Goal: Information Seeking & Learning: Learn about a topic

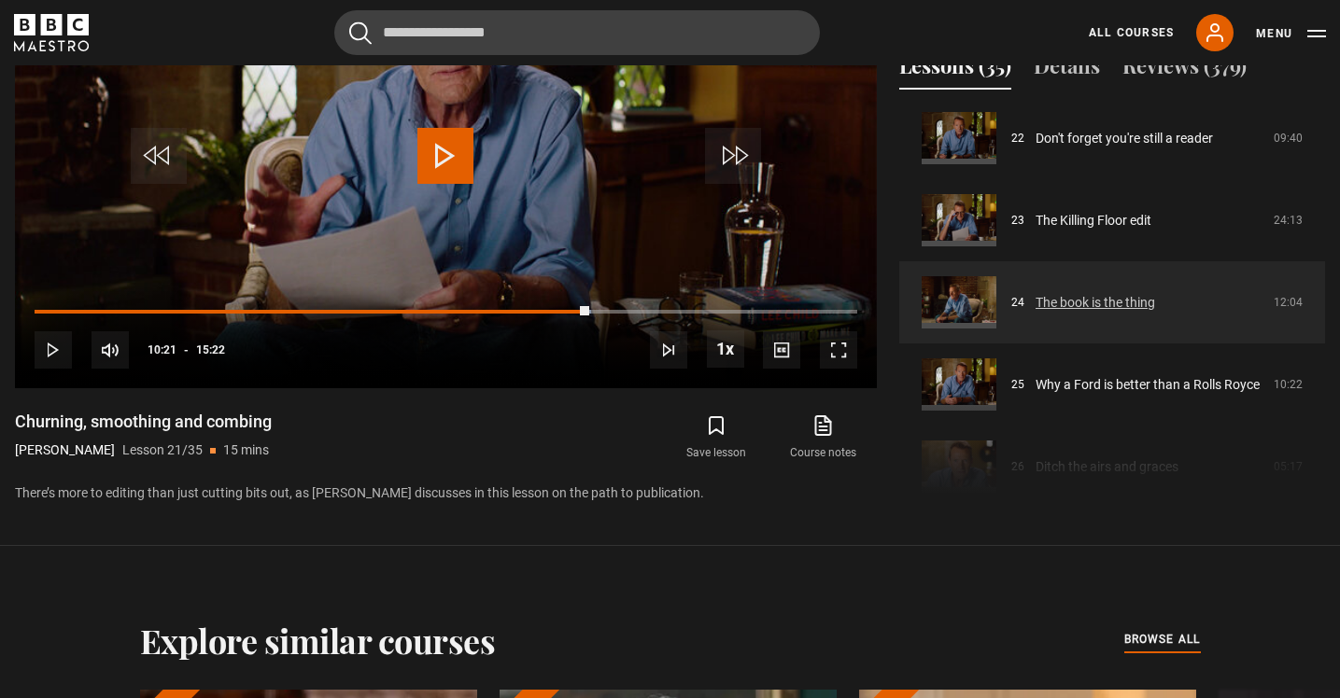
scroll to position [1827, 0]
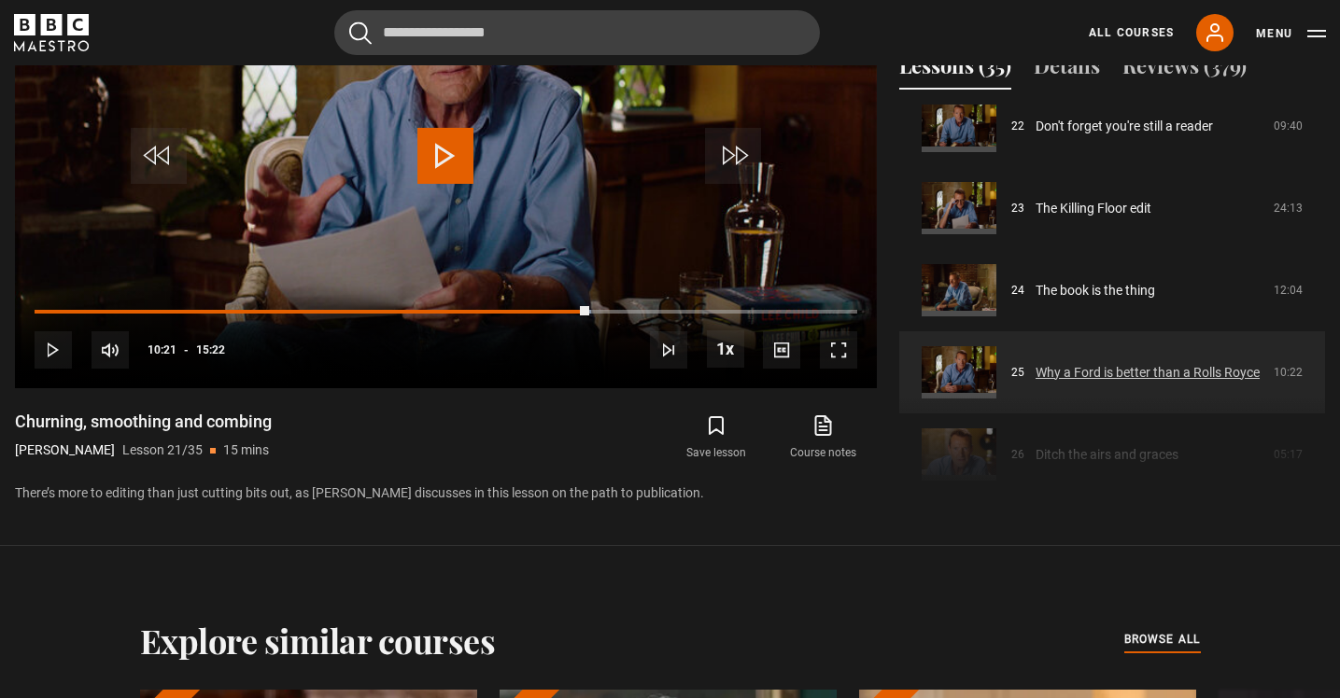
click at [1035, 368] on link "Why a Ford is better than a Rolls Royce" at bounding box center [1147, 373] width 224 height 20
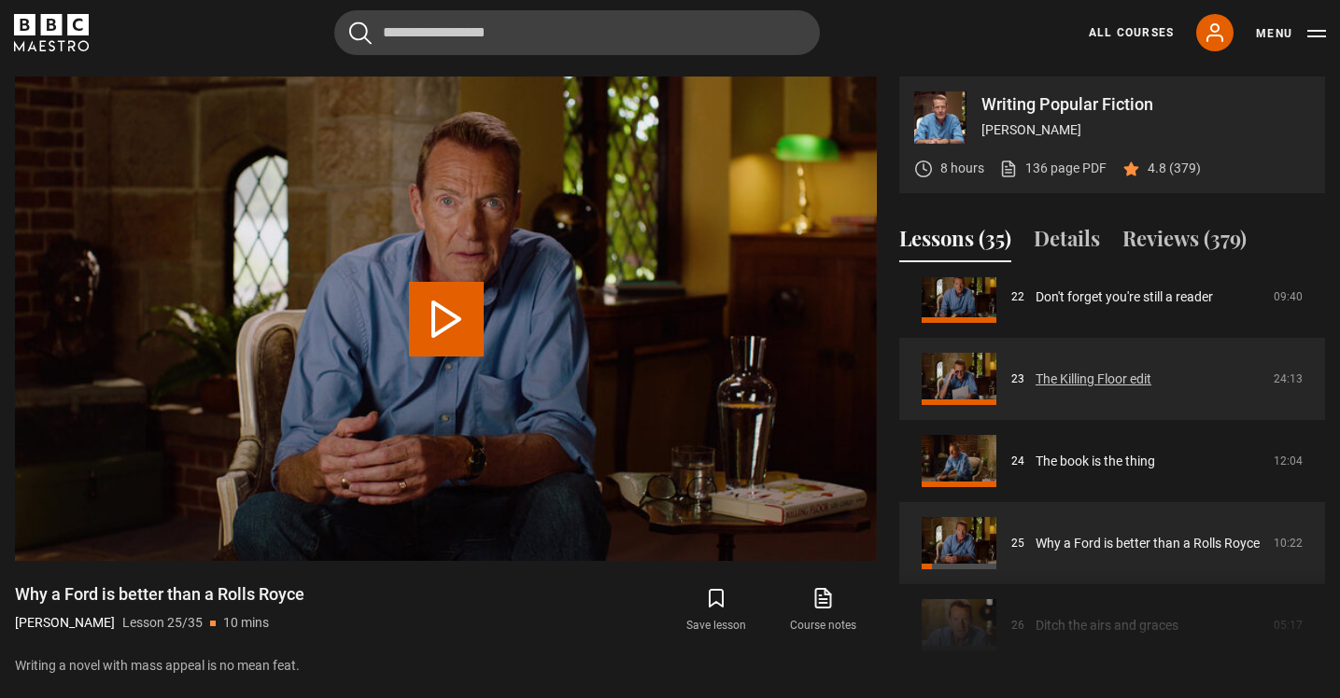
scroll to position [1841, 0]
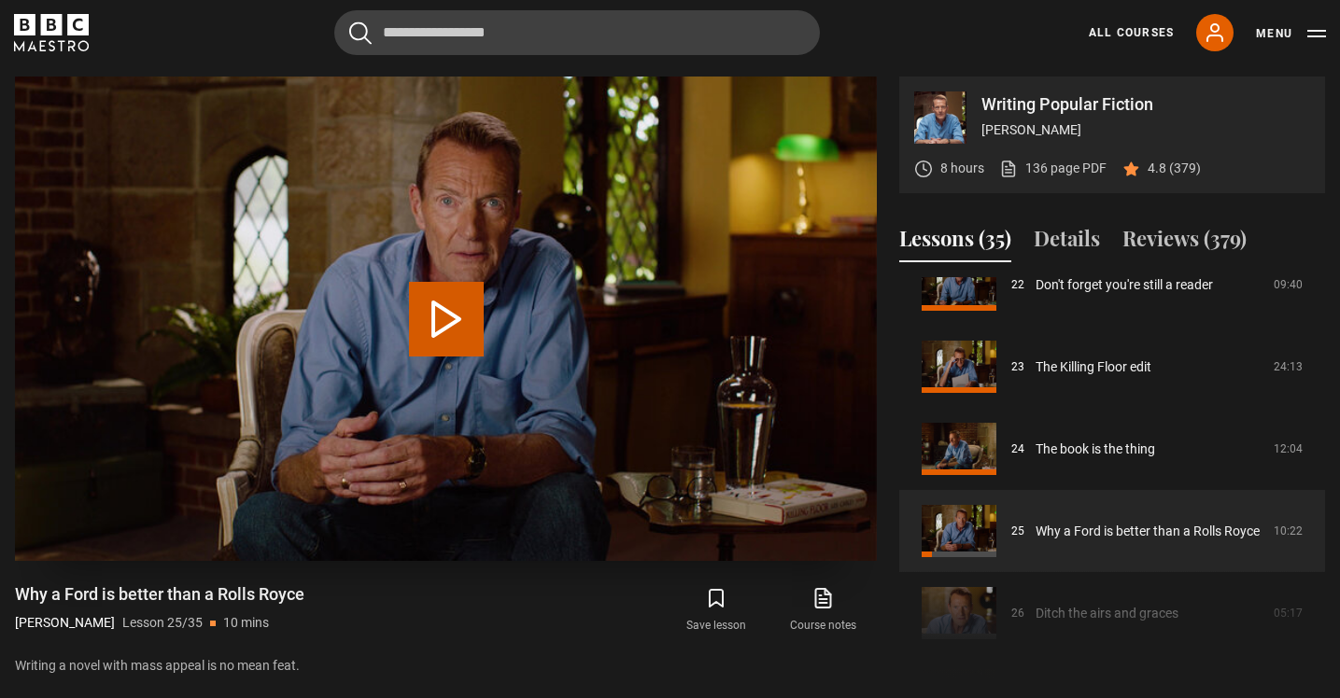
click at [454, 327] on button "Play Lesson Why a Ford is better than a Rolls Royce" at bounding box center [446, 319] width 75 height 75
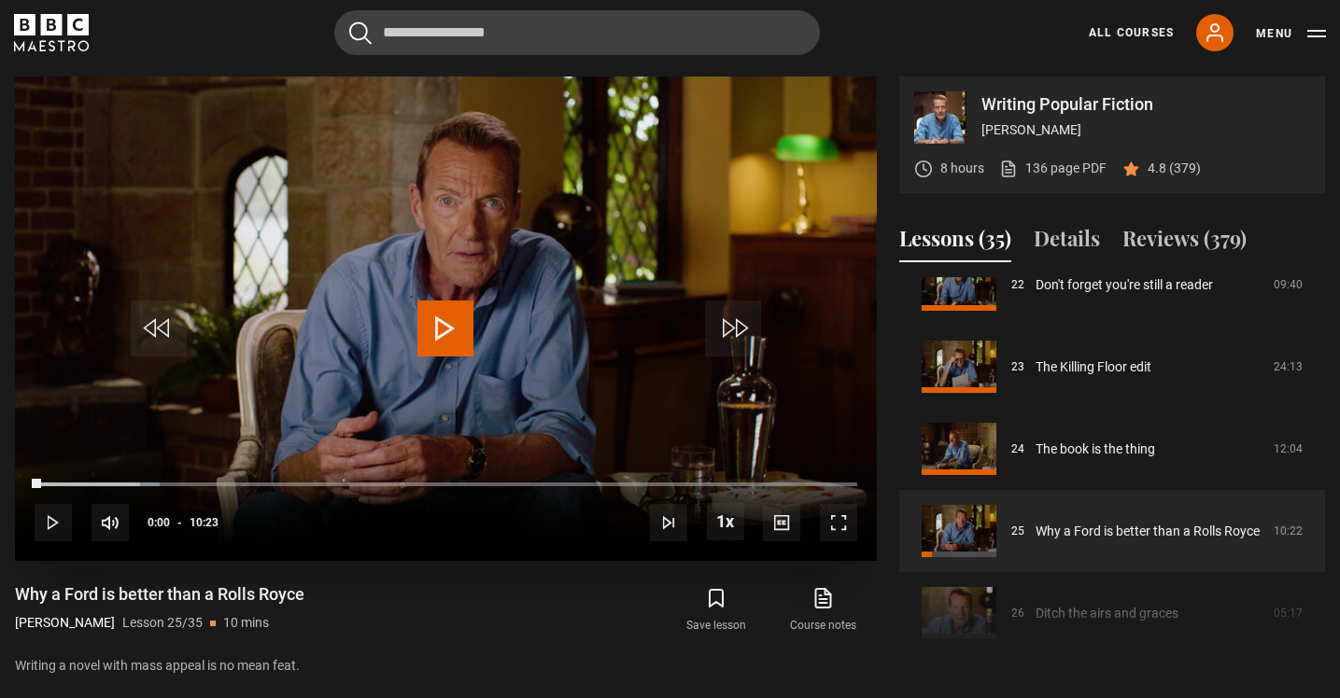
drag, startPoint x: 144, startPoint y: 483, endPoint x: 35, endPoint y: 471, distance: 108.9
click at [35, 471] on div "10s Skip Back 10 seconds Play 10s Skip Forward 10 seconds Loaded : 15.21% 00:29…" at bounding box center [446, 510] width 862 height 104
click at [440, 319] on span "Video Player" at bounding box center [445, 329] width 56 height 56
click at [441, 323] on span "Video Player" at bounding box center [445, 329] width 56 height 56
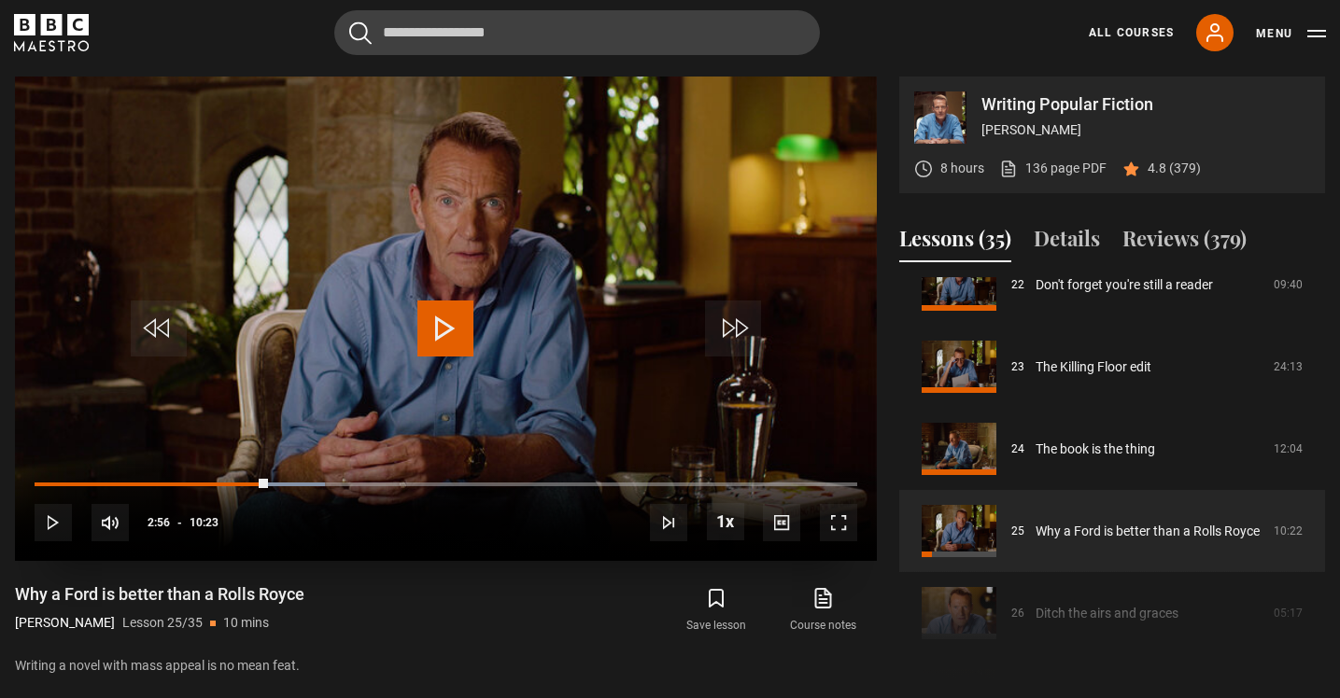
click at [441, 323] on span "Video Player" at bounding box center [445, 329] width 56 height 56
click at [437, 317] on span "Video Player" at bounding box center [445, 329] width 56 height 56
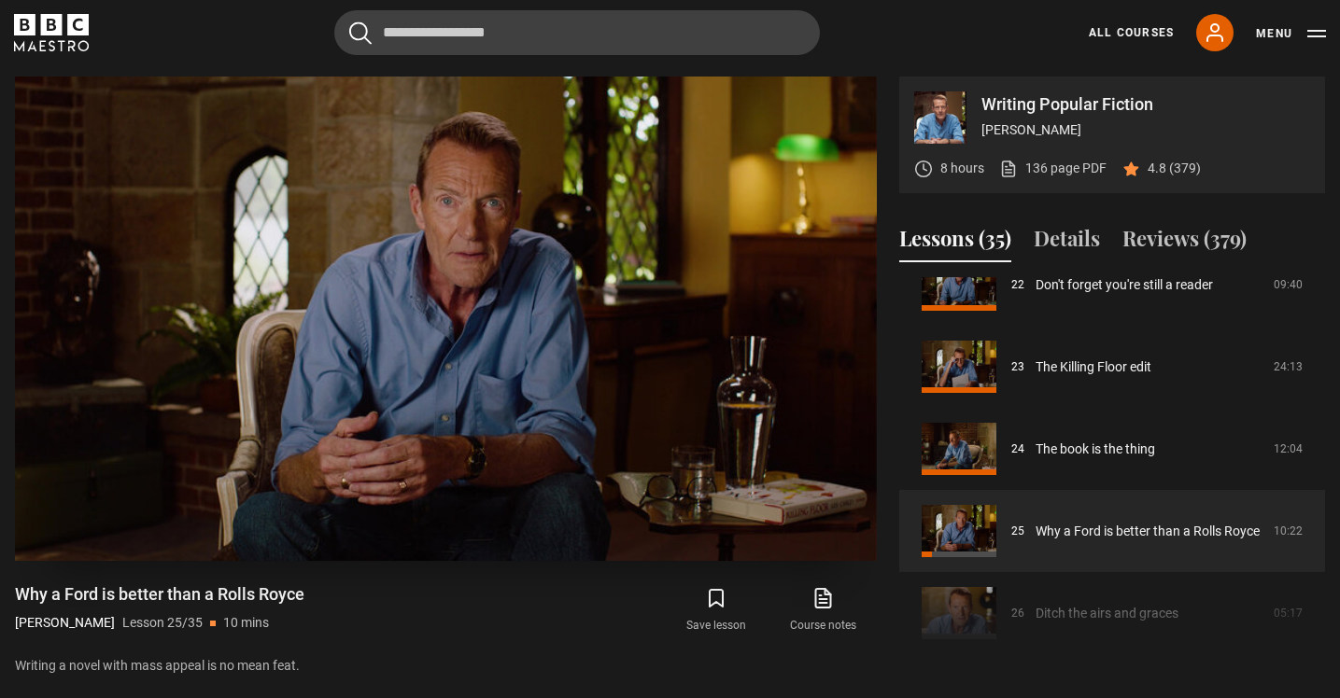
drag, startPoint x: 866, startPoint y: 5, endPoint x: 670, endPoint y: 130, distance: 232.6
click at [670, 130] on video "Video Player" at bounding box center [446, 319] width 862 height 485
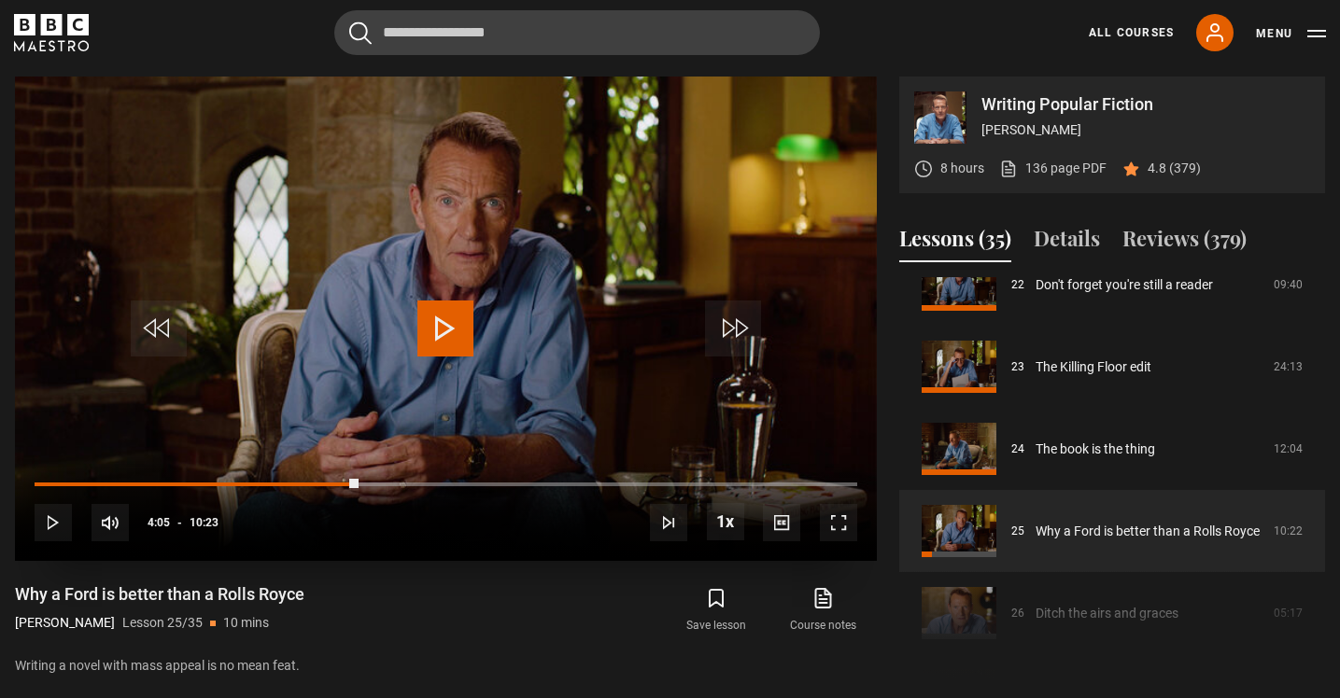
click at [430, 327] on span "Video Player" at bounding box center [445, 329] width 56 height 56
click at [444, 330] on span "Video Player" at bounding box center [445, 329] width 56 height 56
click at [449, 330] on span "Video Player" at bounding box center [445, 329] width 56 height 56
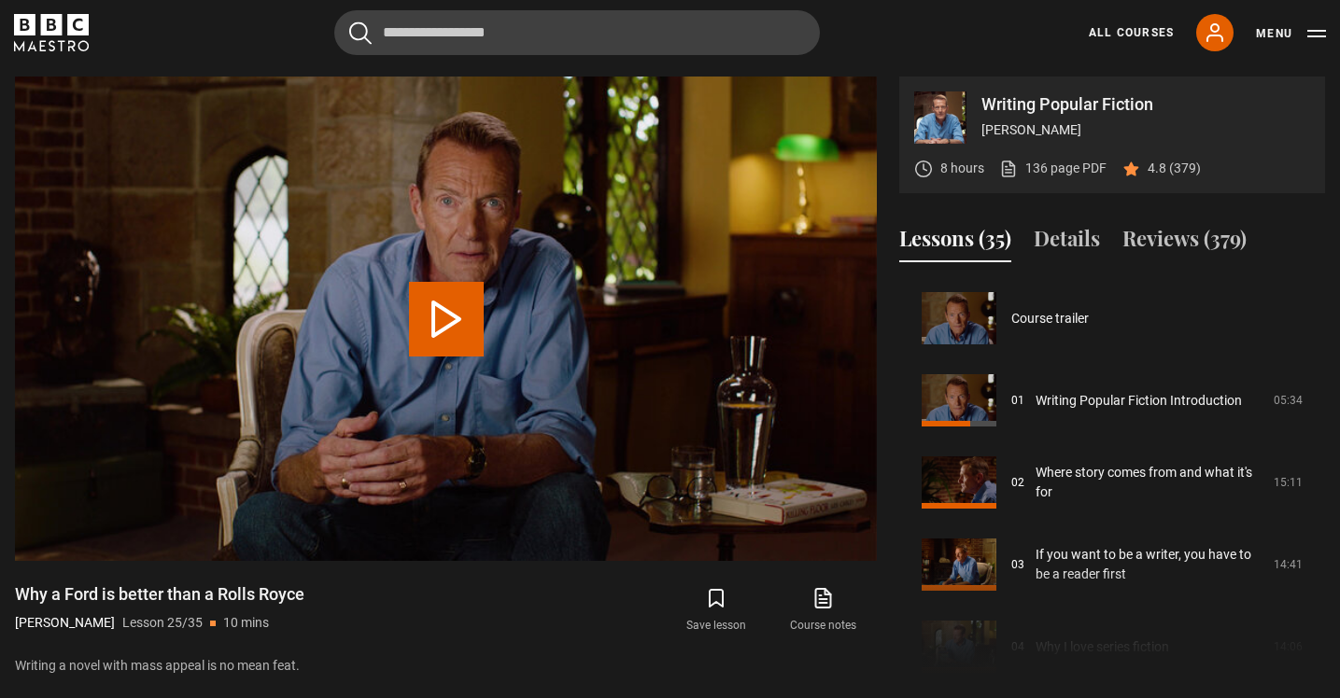
scroll to position [1972, 0]
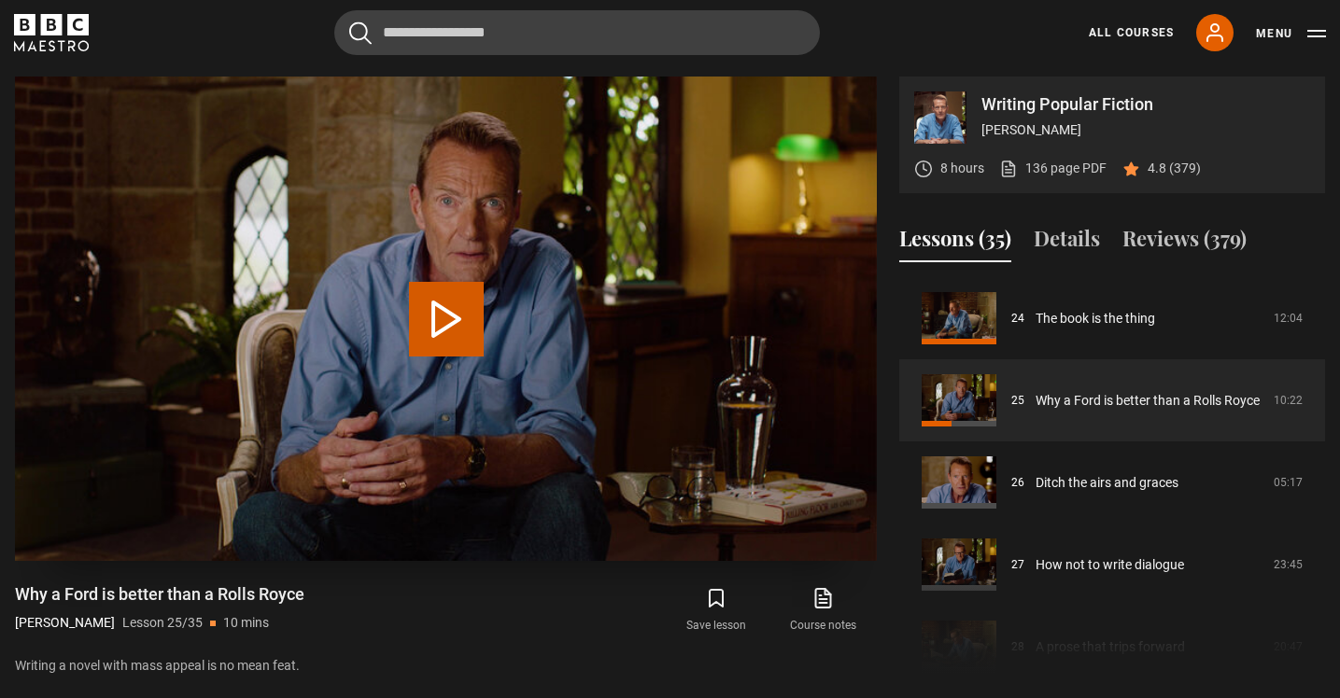
click at [464, 309] on button "Play Lesson Why a Ford is better than a Rolls Royce" at bounding box center [446, 319] width 75 height 75
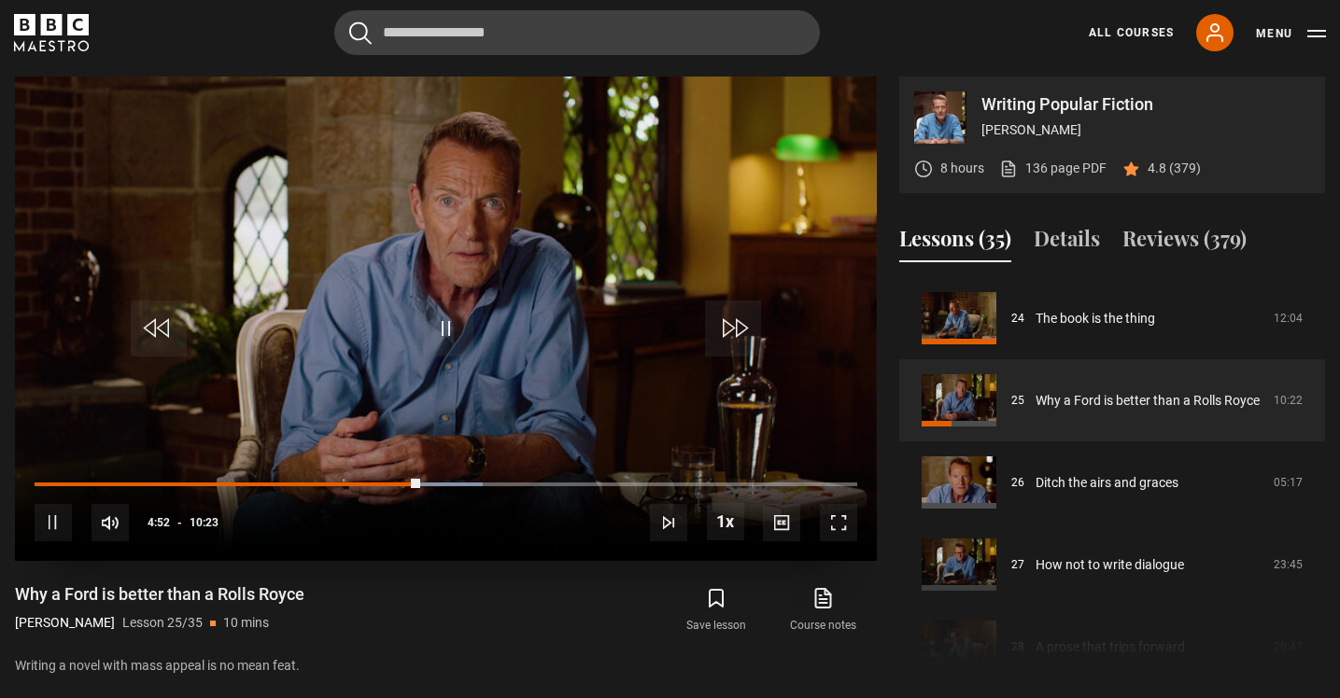
click at [469, 324] on span "Video Player" at bounding box center [445, 329] width 56 height 56
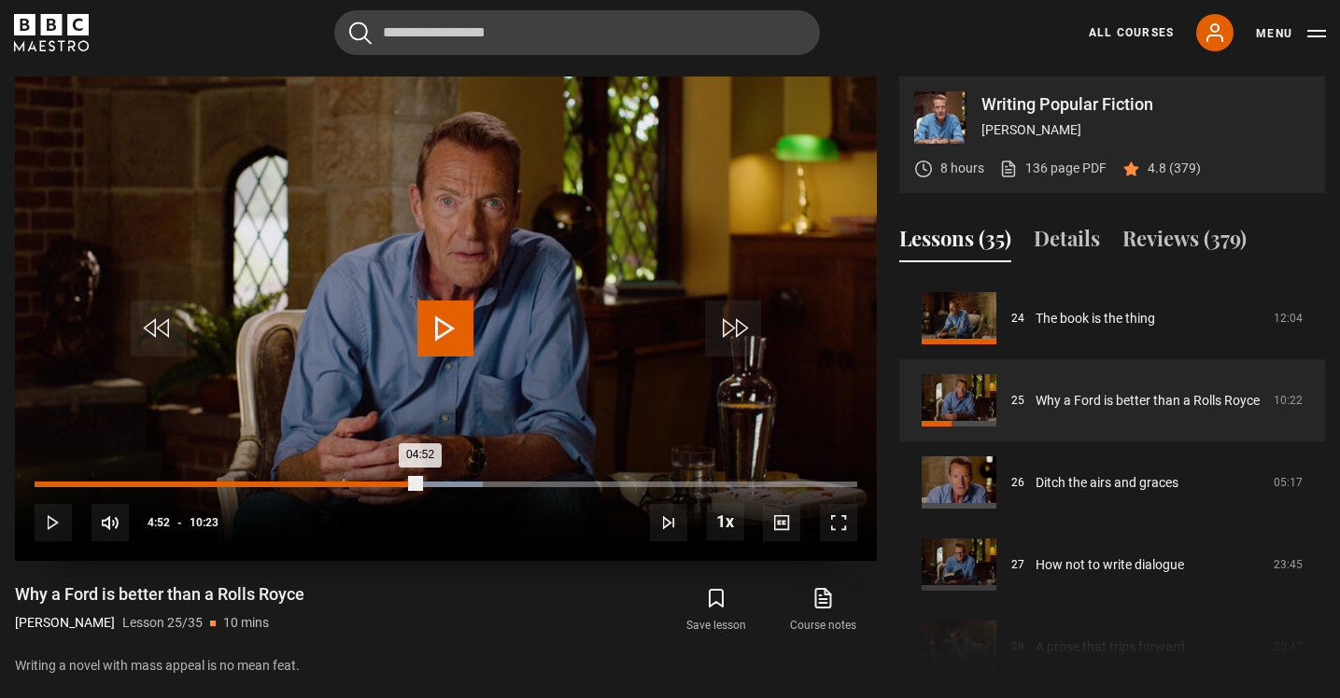
click at [371, 482] on div "04:14" at bounding box center [372, 485] width 3 height 6
click at [441, 334] on span "Video Player" at bounding box center [445, 329] width 56 height 56
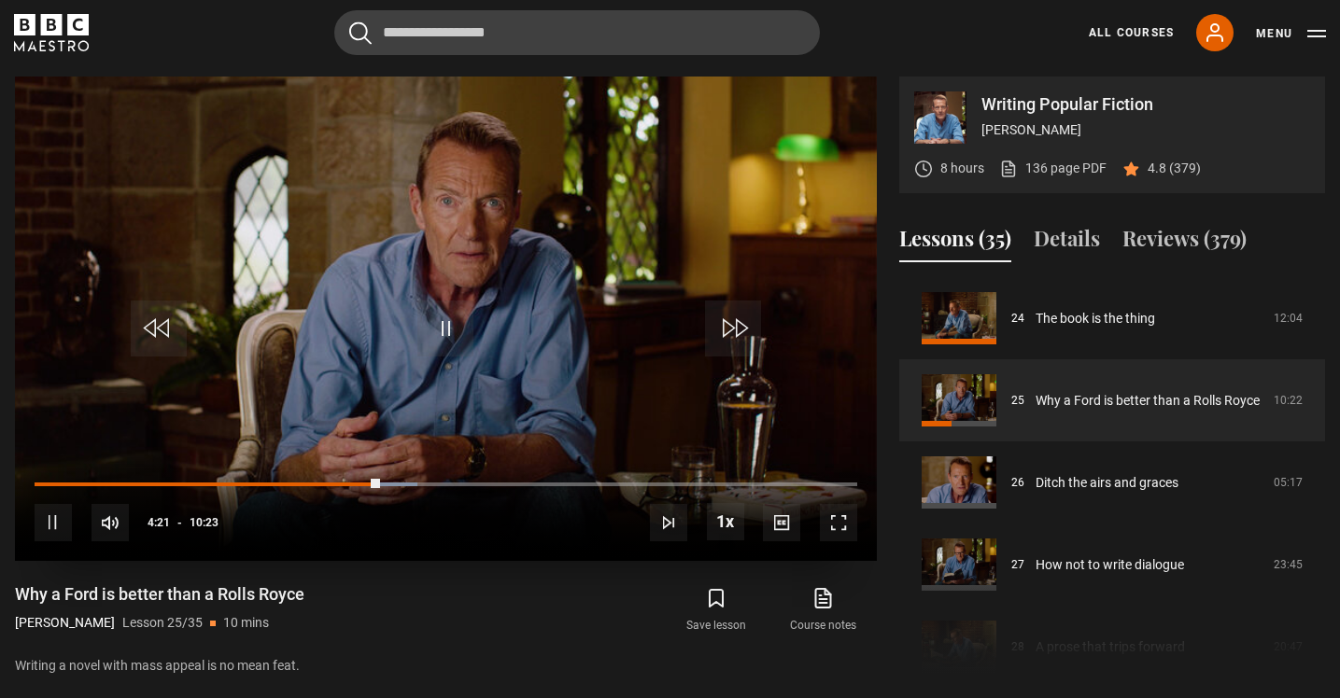
click at [443, 335] on span "Video Player" at bounding box center [445, 329] width 56 height 56
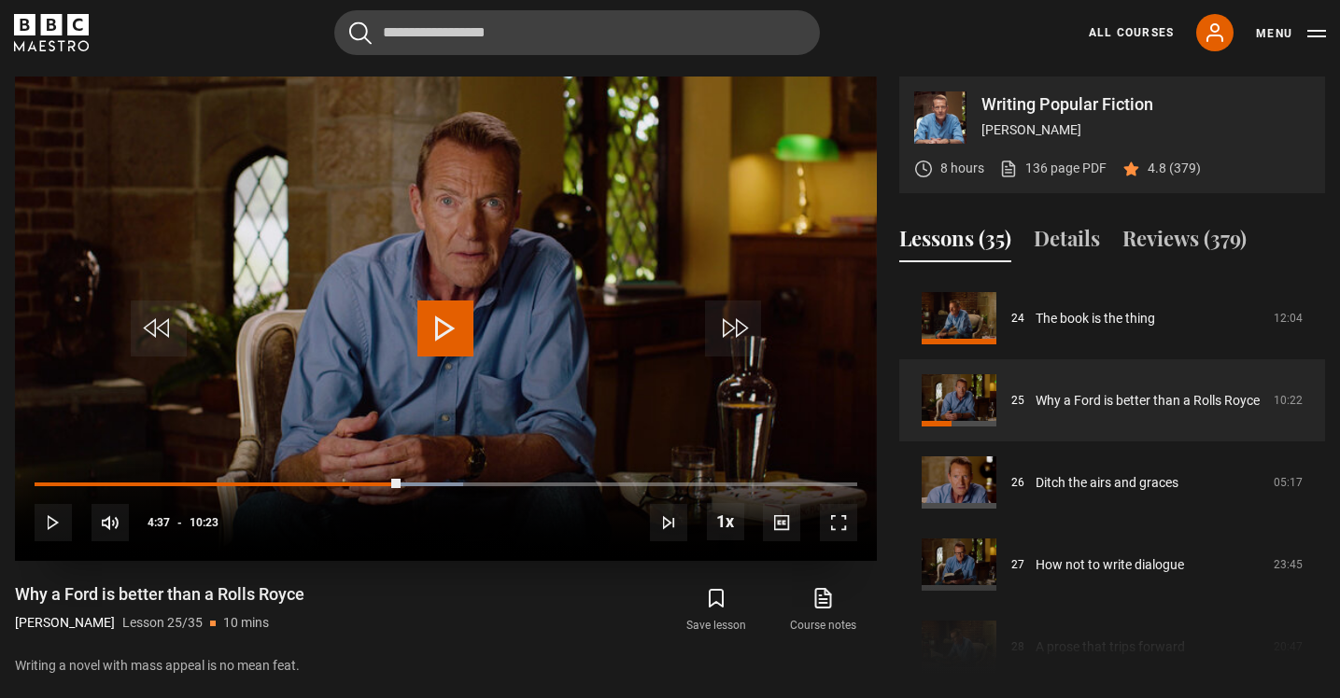
click at [443, 335] on span "Video Player" at bounding box center [445, 329] width 56 height 56
click at [438, 335] on span "Video Player" at bounding box center [445, 329] width 56 height 56
click at [441, 331] on span "Video Player" at bounding box center [445, 329] width 56 height 56
click at [444, 326] on span "Video Player" at bounding box center [445, 329] width 56 height 56
click at [445, 344] on span "Video Player" at bounding box center [445, 329] width 56 height 56
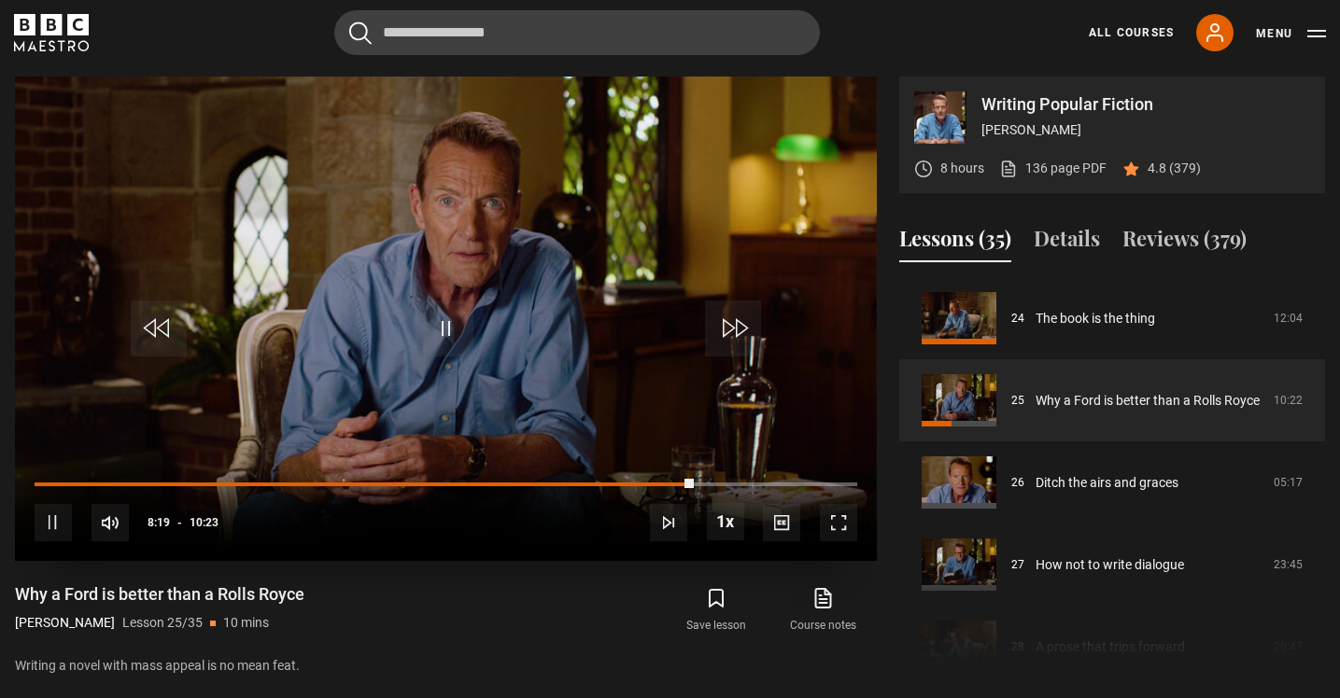
drag, startPoint x: 740, startPoint y: 12, endPoint x: 383, endPoint y: 372, distance: 507.0
click at [383, 372] on video "Video Player" at bounding box center [446, 319] width 862 height 485
click at [431, 330] on span "Video Player" at bounding box center [445, 329] width 56 height 56
click at [434, 331] on span "Video Player" at bounding box center [445, 329] width 56 height 56
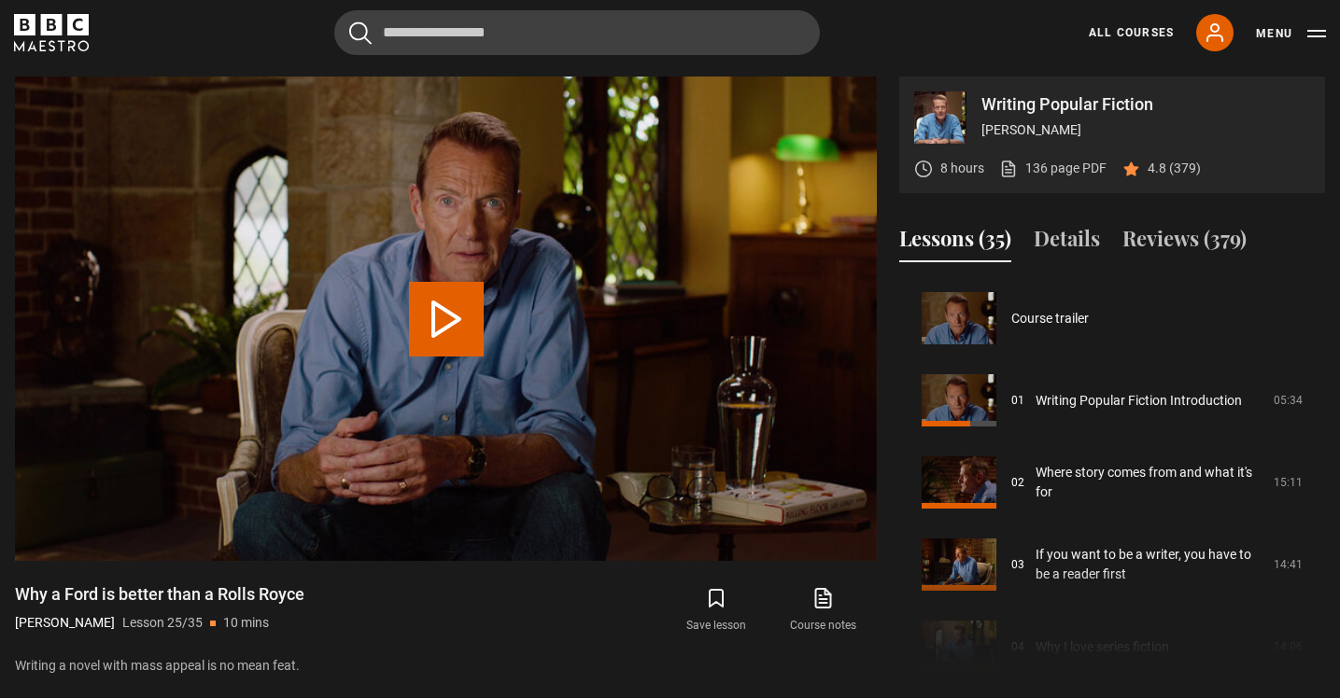
scroll to position [1972, 0]
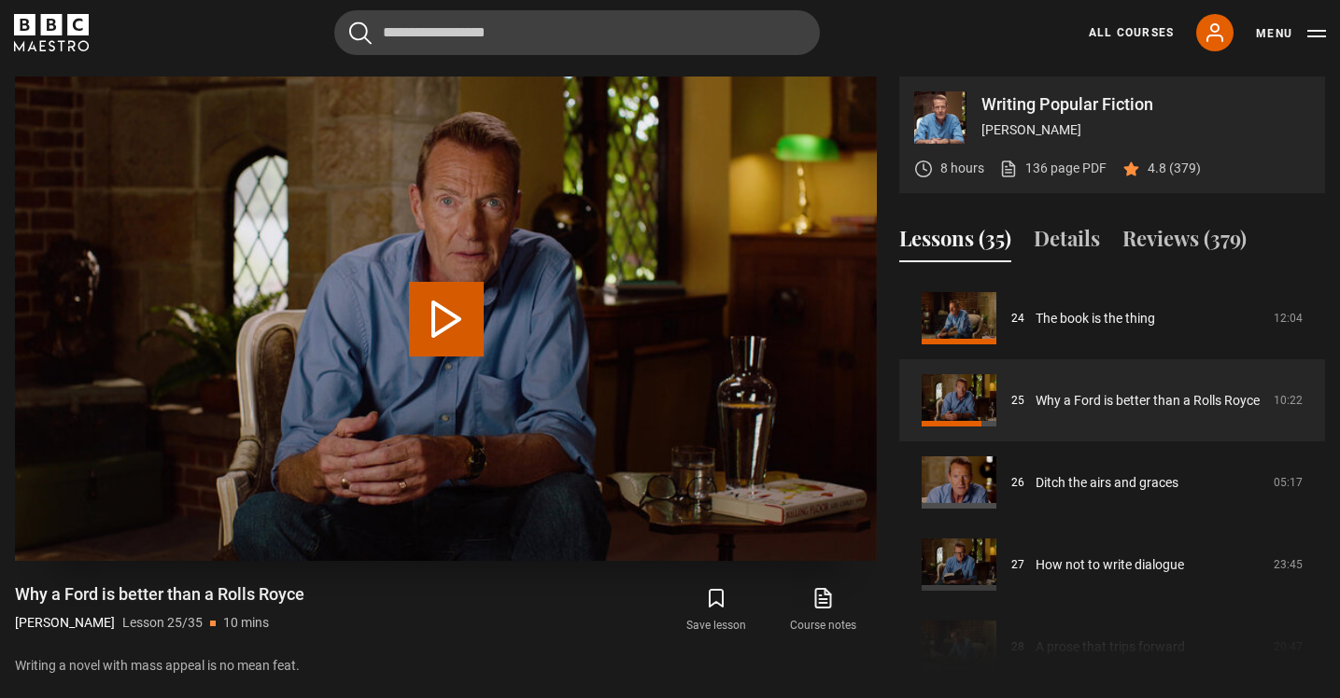
click at [466, 318] on button "Play Lesson Why a Ford is better than a Rolls Royce" at bounding box center [446, 319] width 75 height 75
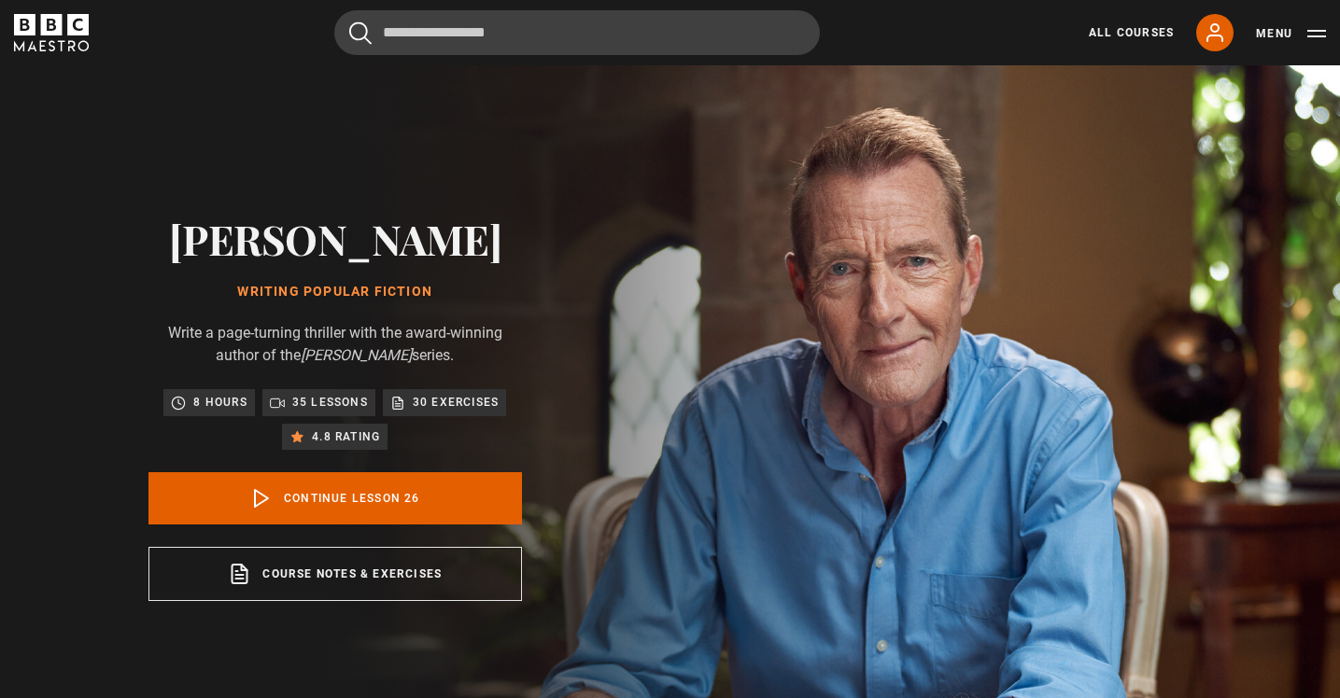
click at [67, 38] on icon "BBC Maestro" at bounding box center [51, 32] width 75 height 37
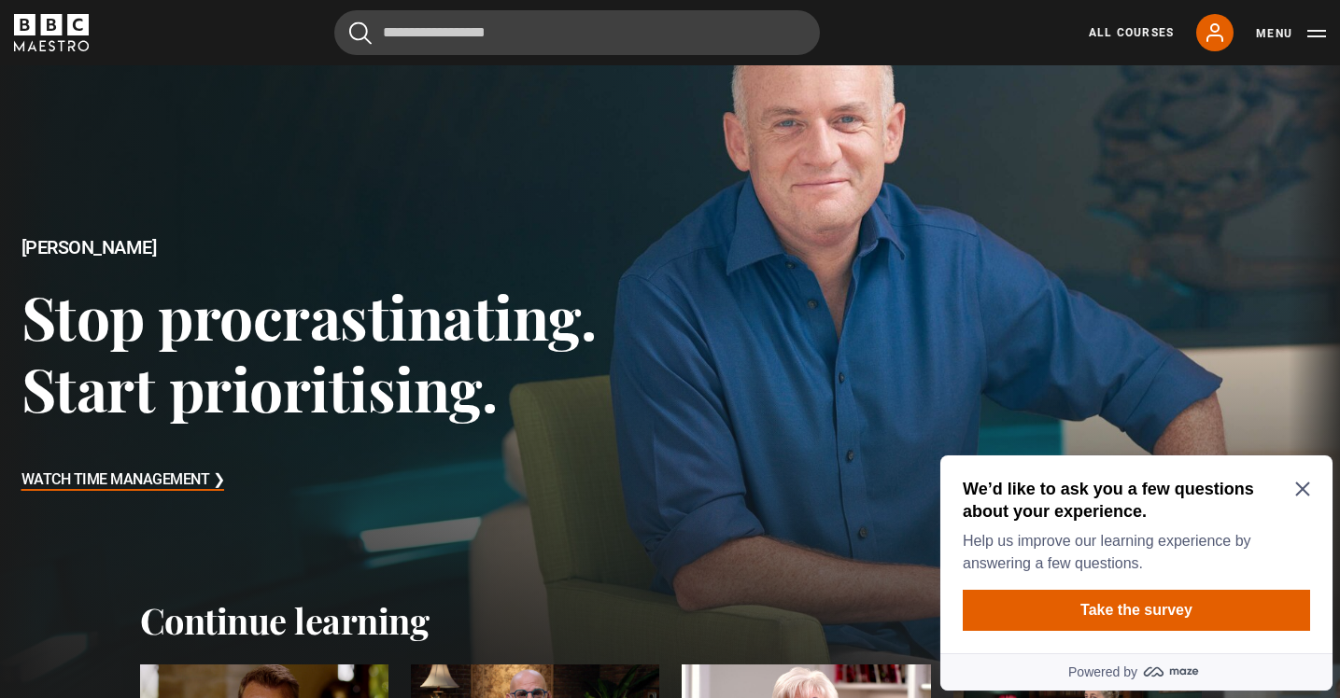
scroll to position [75, 0]
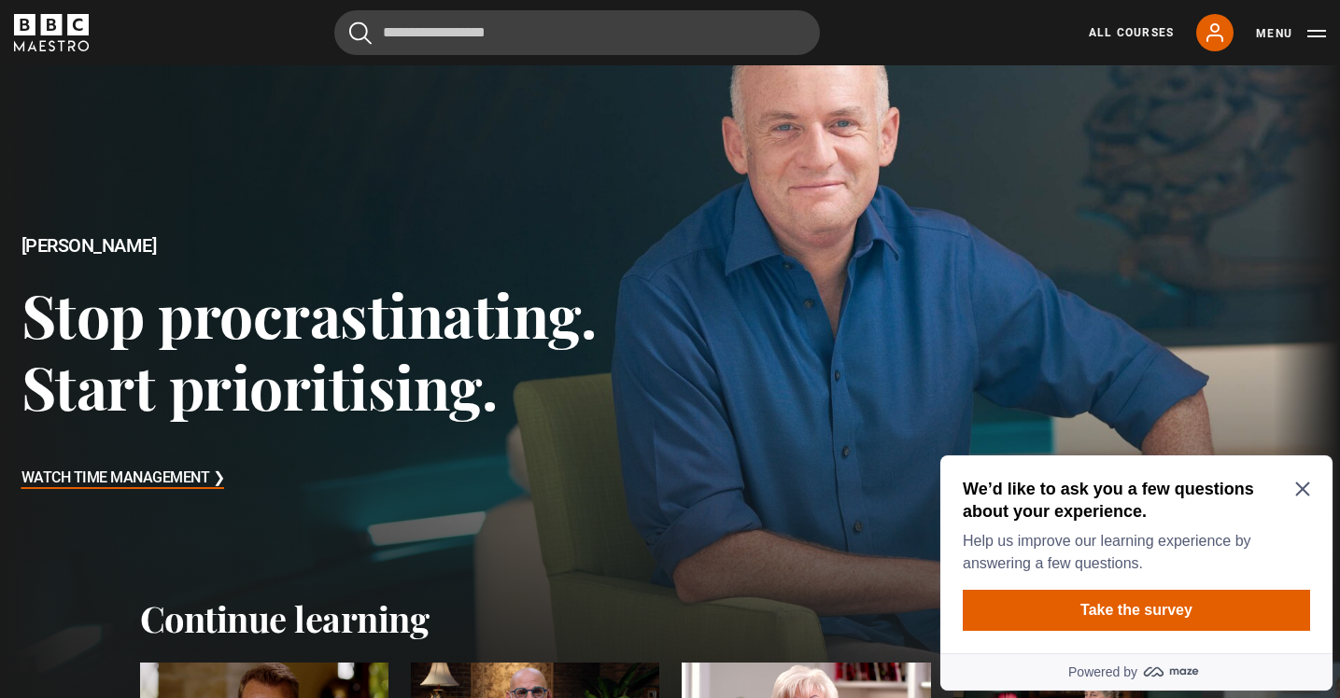
click at [1304, 478] on div "We’d like to ask you a few questions about your experience. Help us improve our…" at bounding box center [1136, 526] width 347 height 97
click at [1304, 491] on icon "Close Maze Prompt" at bounding box center [1302, 490] width 14 height 14
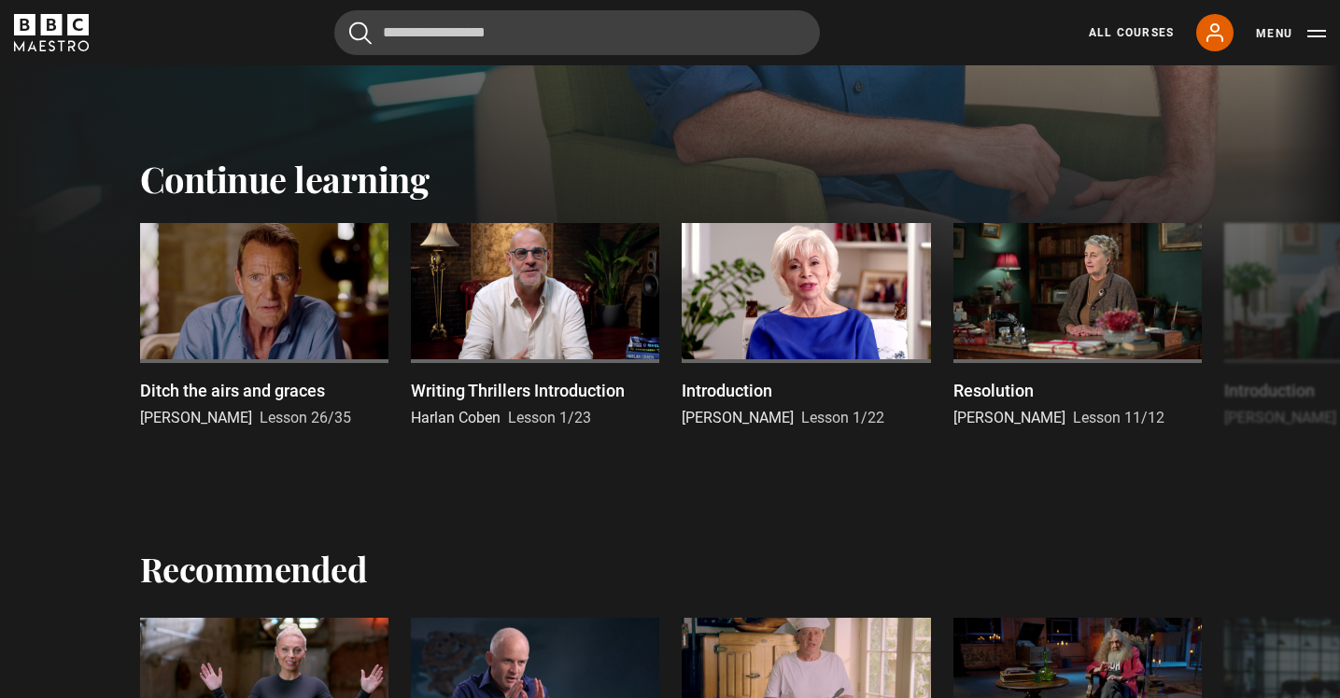
scroll to position [514, 0]
click at [1299, 339] on button "Next" at bounding box center [1282, 339] width 47 height 47
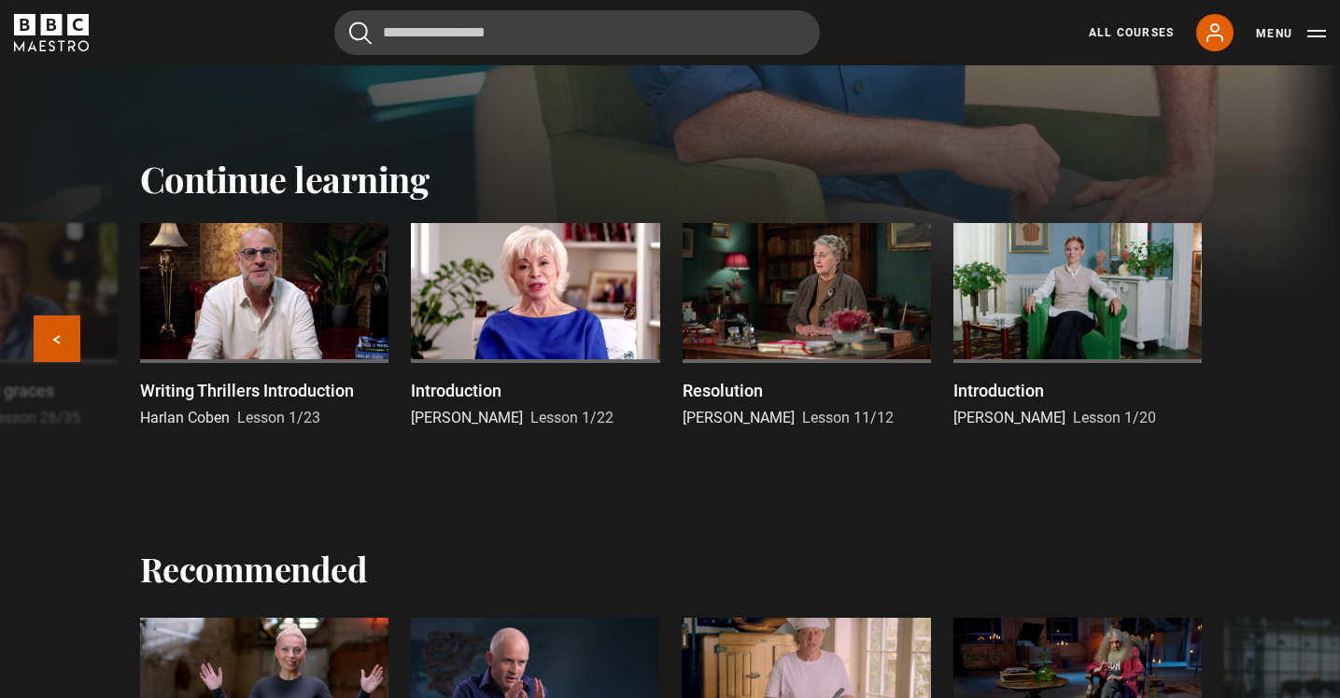
click at [61, 337] on button "Previous" at bounding box center [57, 339] width 47 height 47
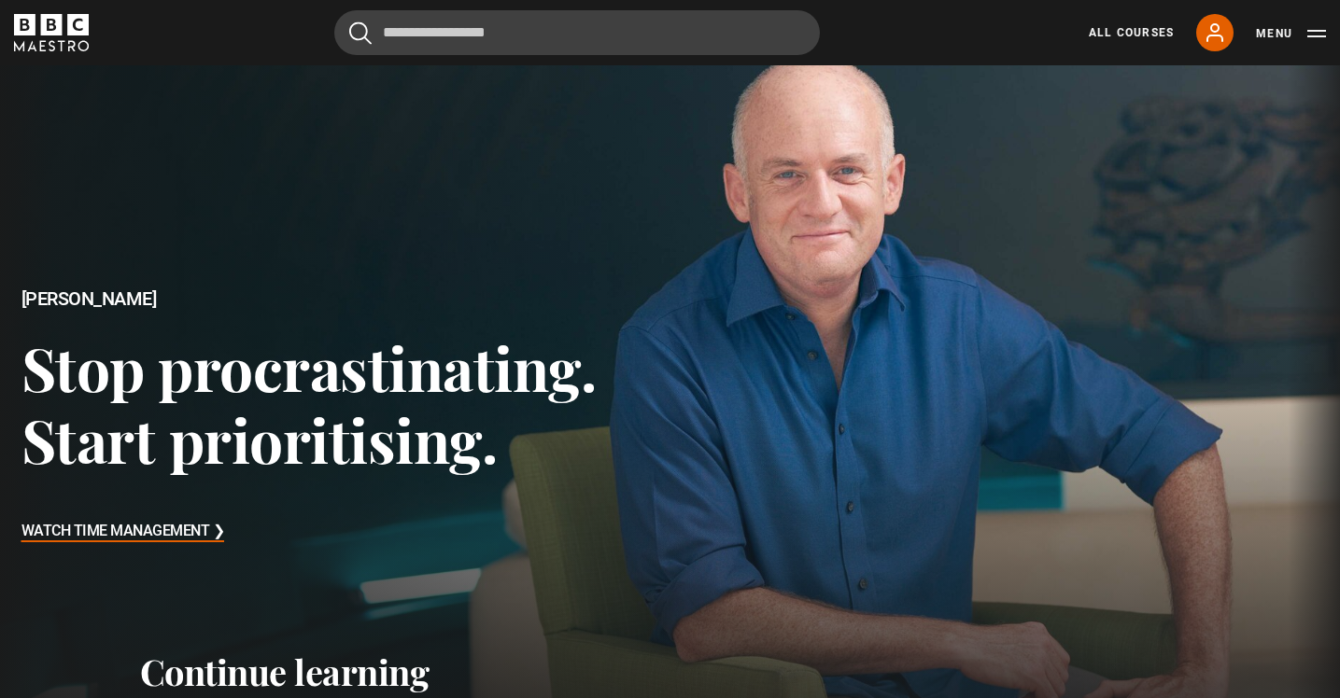
scroll to position [30, 0]
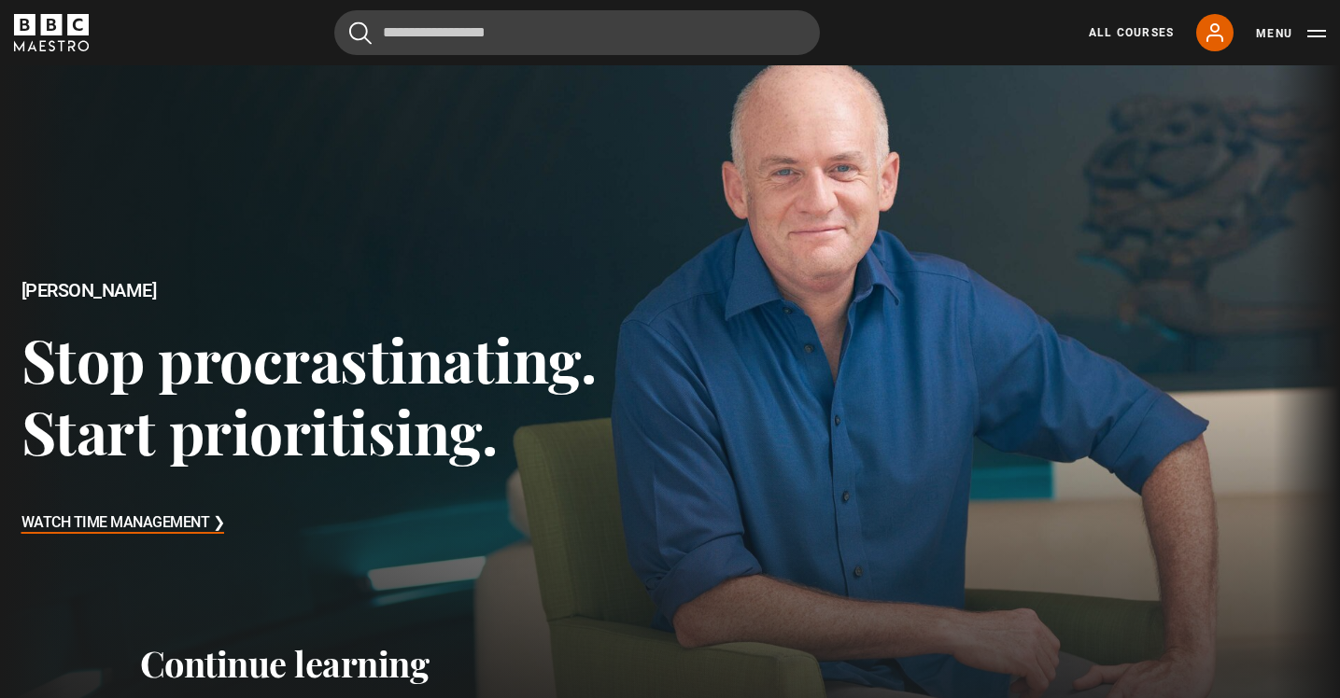
click at [1307, 33] on button "Menu" at bounding box center [1291, 33] width 70 height 19
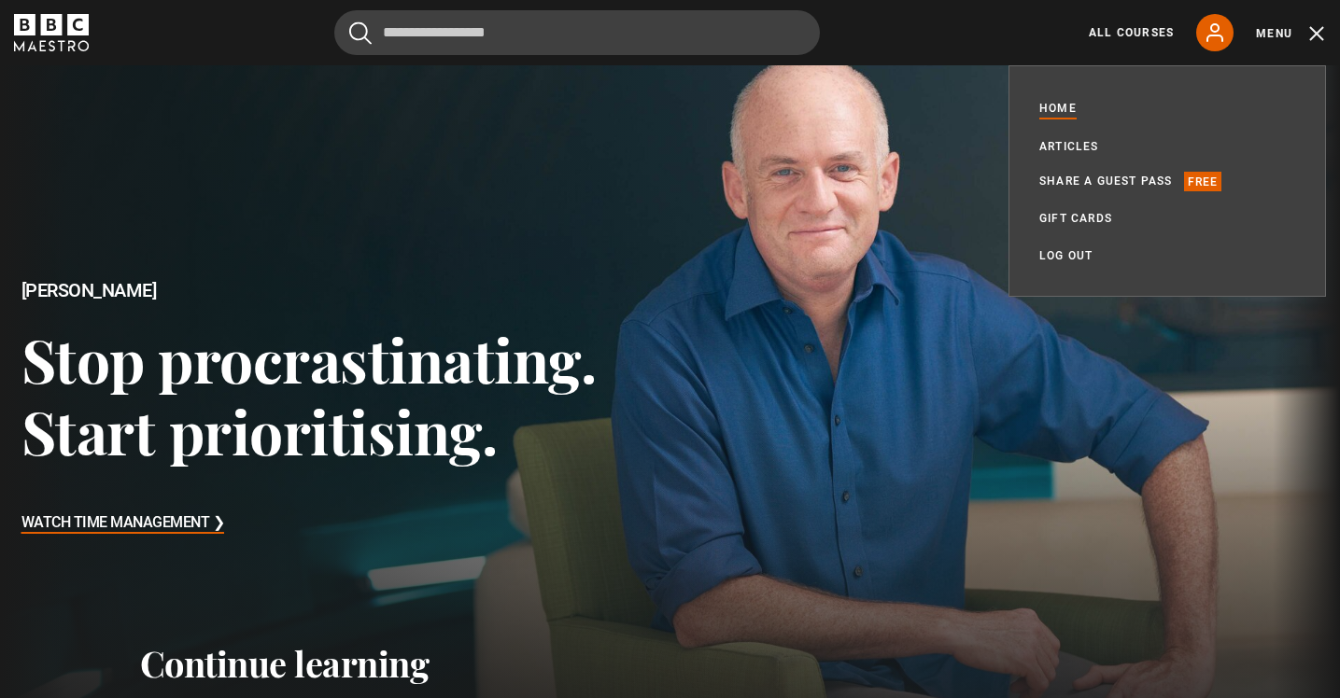
click at [1053, 113] on link "Home" at bounding box center [1057, 109] width 37 height 21
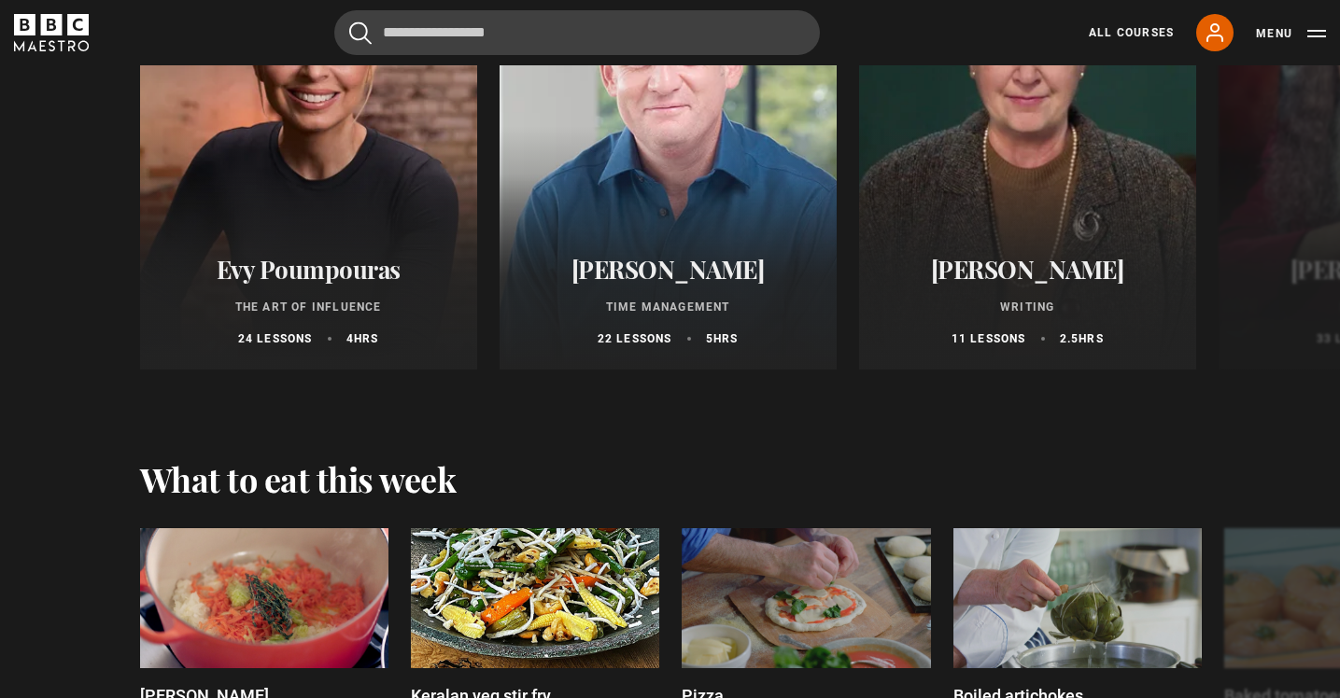
scroll to position [2228, 0]
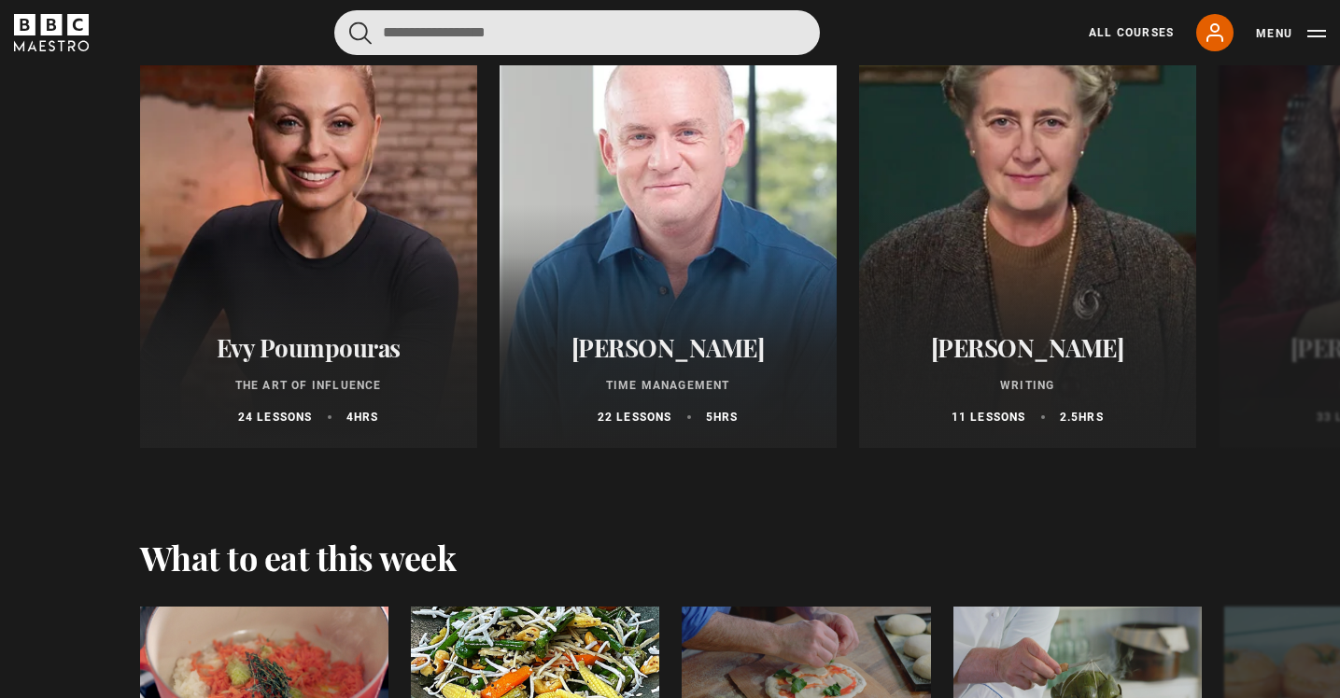
click at [514, 33] on input "Search" at bounding box center [576, 32] width 485 height 45
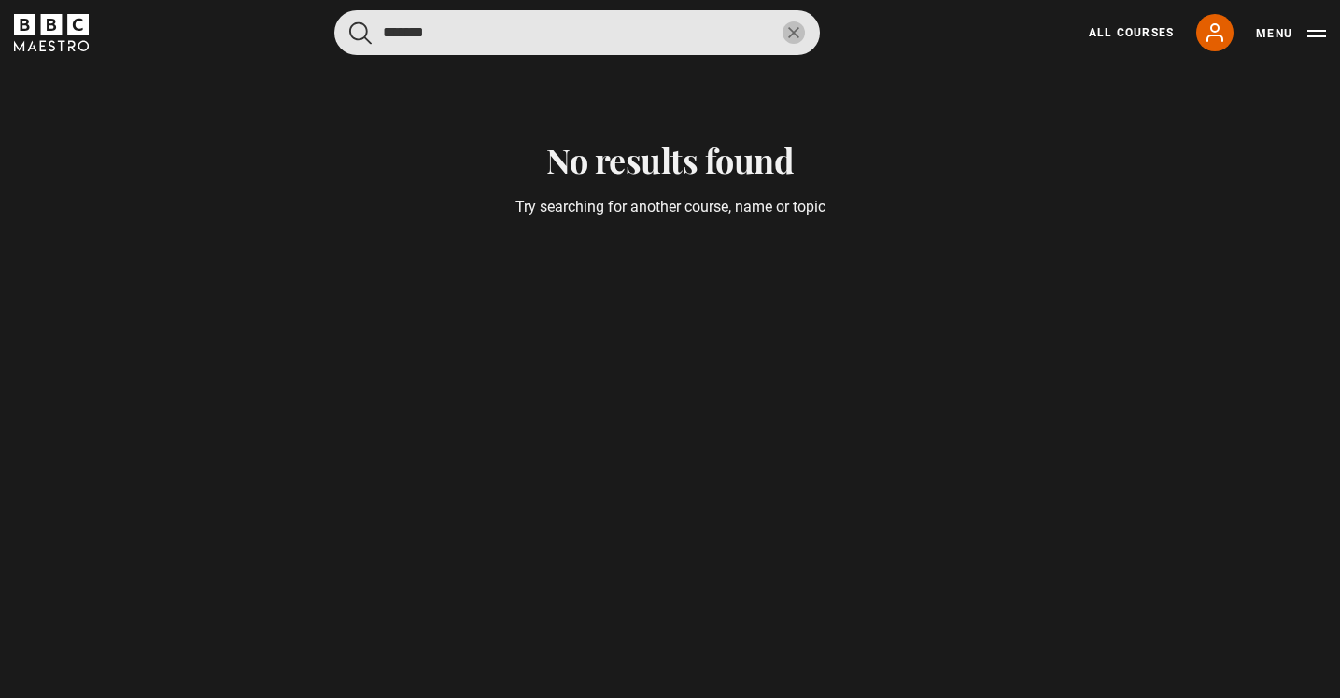
type input "*******"
click at [361, 32] on button "submit" at bounding box center [360, 32] width 22 height 23
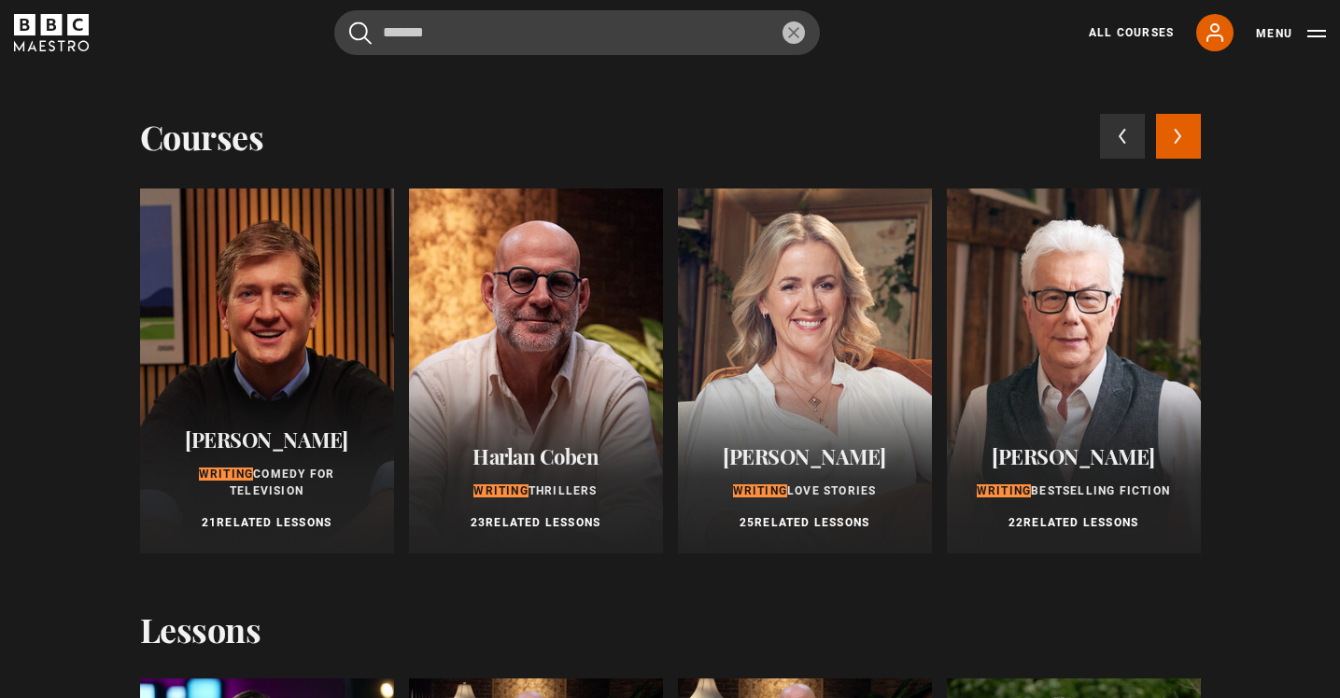
scroll to position [0, 0]
click at [1133, 33] on link "All Courses" at bounding box center [1131, 32] width 85 height 17
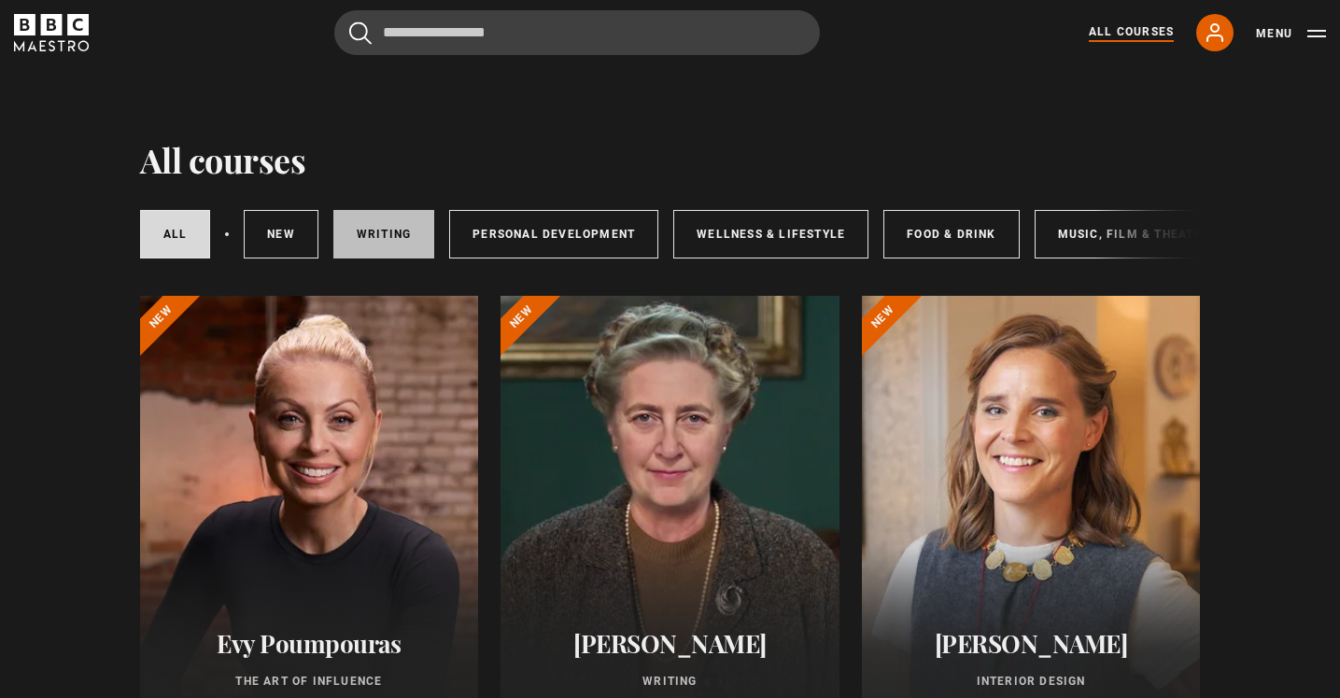
click at [361, 241] on link "Writing" at bounding box center [383, 234] width 101 height 49
